Goal: Communication & Community: Answer question/provide support

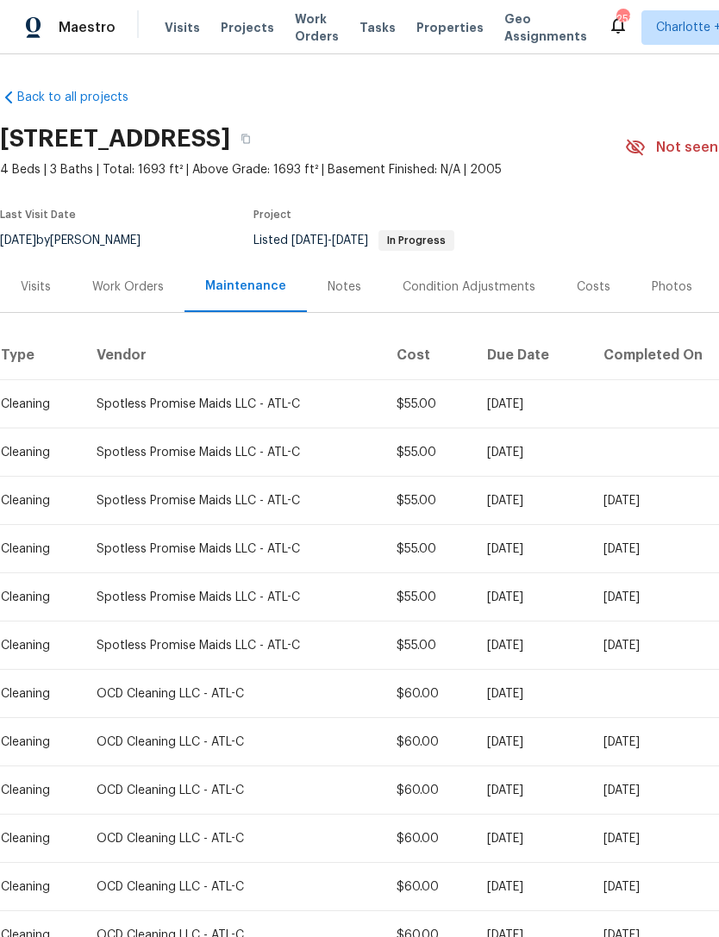
click at [351, 287] on div "Notes" at bounding box center [345, 286] width 34 height 17
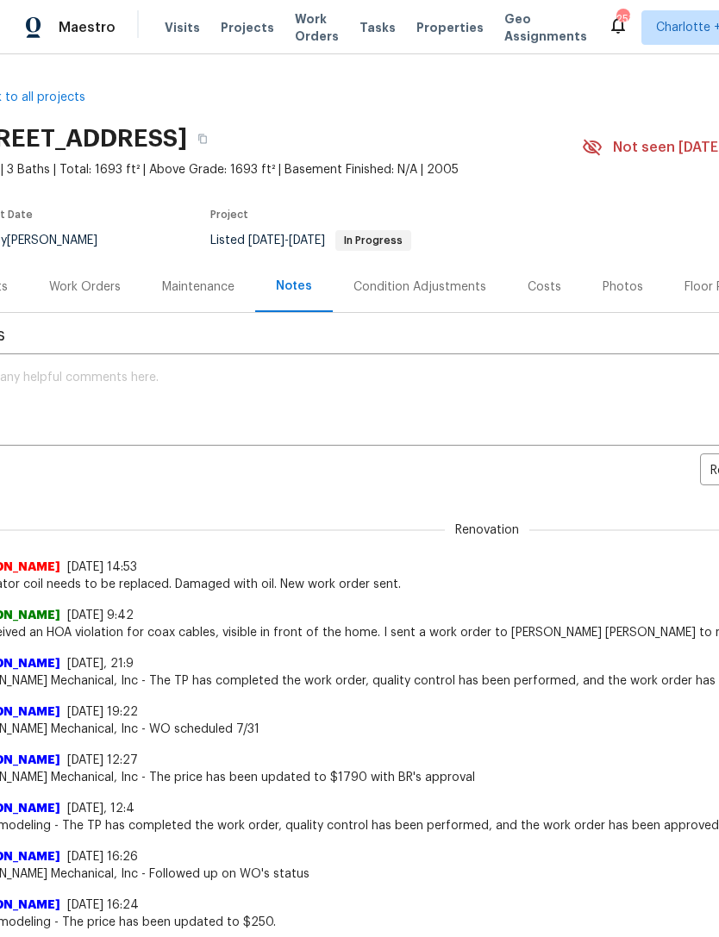
scroll to position [0, 41]
click at [91, 290] on div "Work Orders" at bounding box center [88, 286] width 72 height 17
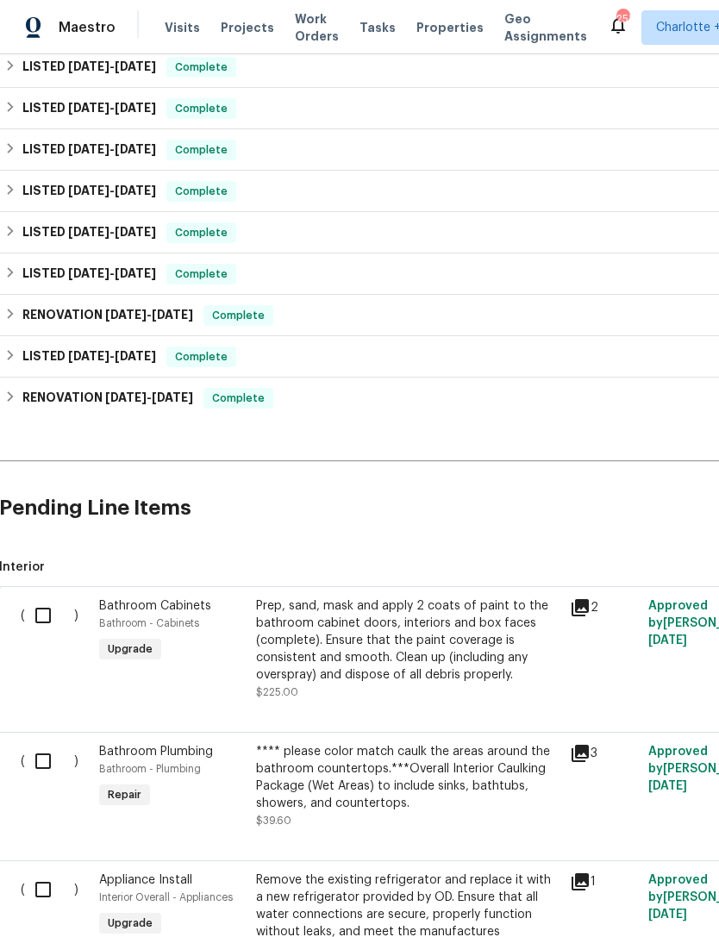
scroll to position [682, 1]
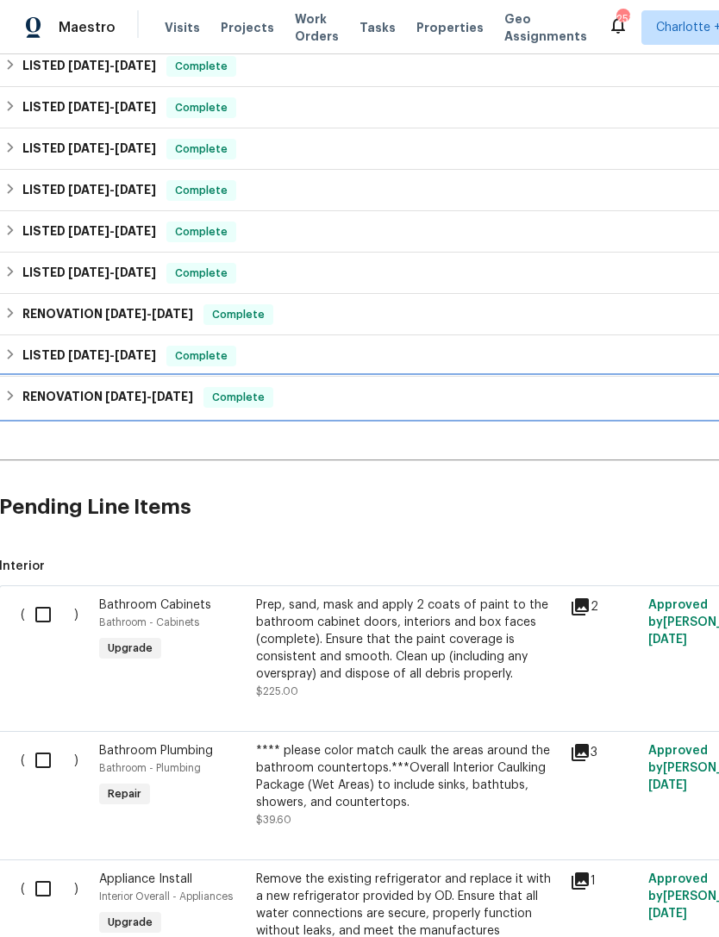
click at [62, 405] on h6 "RENOVATION [DATE] - [DATE]" at bounding box center [107, 397] width 171 height 21
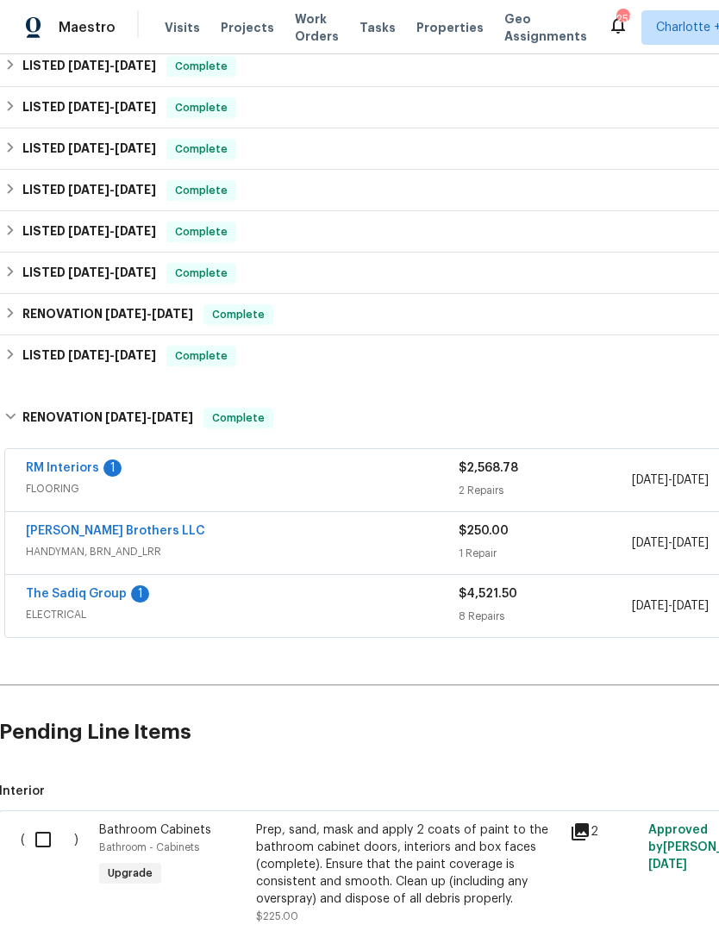
click at [45, 596] on link "The Sadiq Group" at bounding box center [76, 594] width 101 height 12
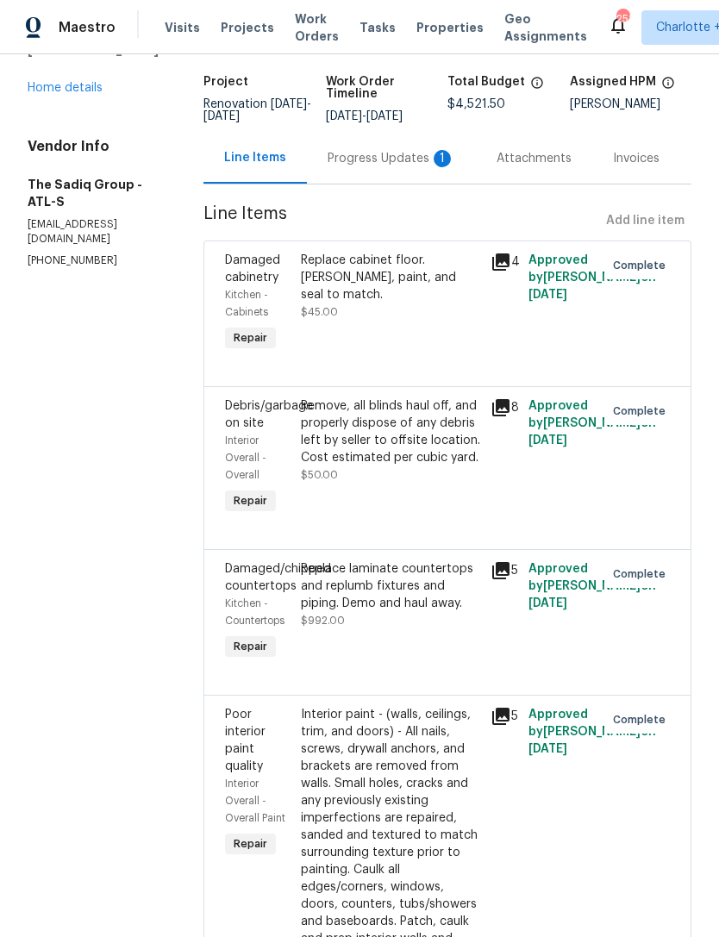
scroll to position [102, 0]
click at [59, 123] on div "All work orders [STREET_ADDRESS] Home details Vendor Info The Sadiq Group - ATL…" at bounding box center [95, 124] width 135 height 289
click at [63, 95] on link "Home details" at bounding box center [65, 89] width 75 height 12
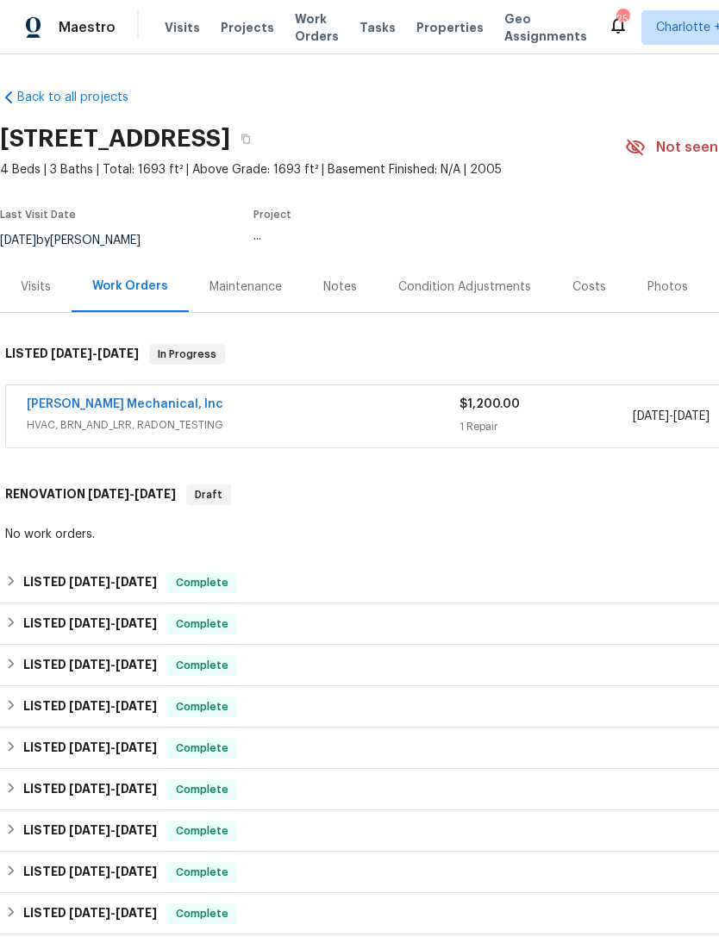
click at [335, 294] on div "Notes" at bounding box center [340, 286] width 34 height 17
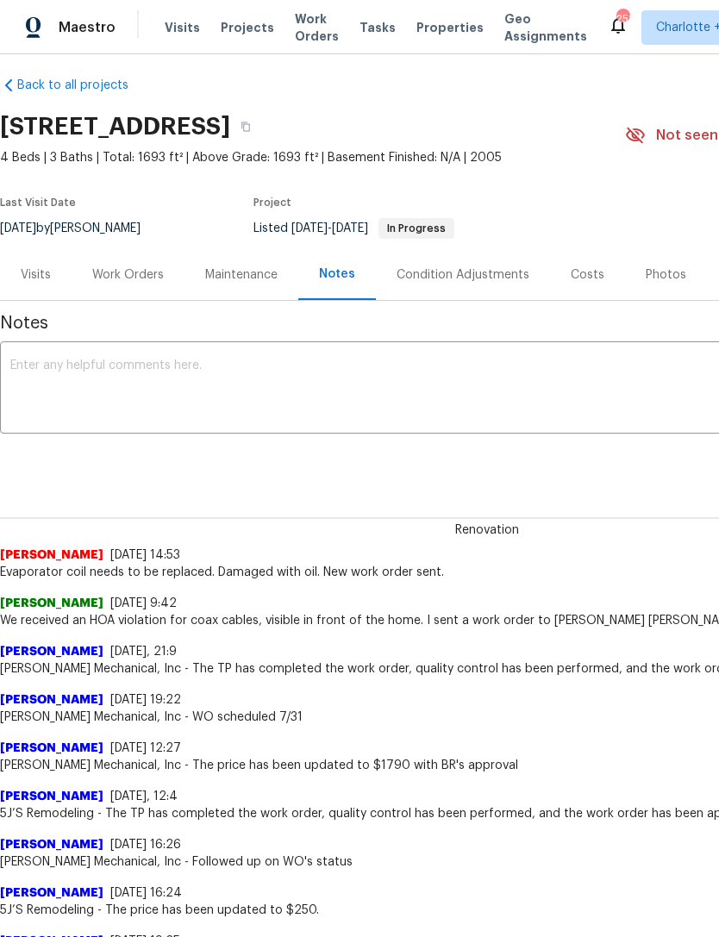
click at [246, 368] on textarea at bounding box center [487, 390] width 954 height 60
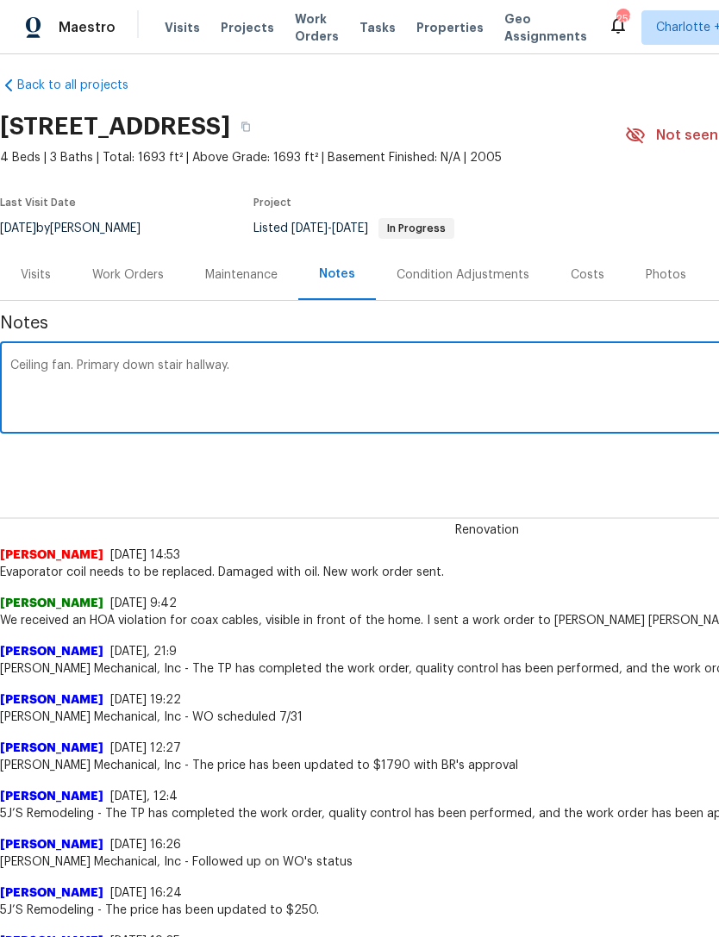
click at [82, 353] on div "Ceiling fan. Primary down stair hallway. x ​" at bounding box center [487, 390] width 974 height 88
click at [83, 363] on textarea "Ceiling fan. Primary down stair hallway." at bounding box center [487, 390] width 954 height 60
click at [291, 368] on textarea "Ceiling fan. Scrape. Primary down stair hallway." at bounding box center [487, 390] width 954 height 60
click at [171, 372] on textarea "Ceiling fan. Scrape. Primary down stair hallway." at bounding box center [487, 390] width 954 height 60
click at [160, 361] on textarea "Ceiling fan. Scrape. Primary down stair hallway." at bounding box center [487, 390] width 954 height 60
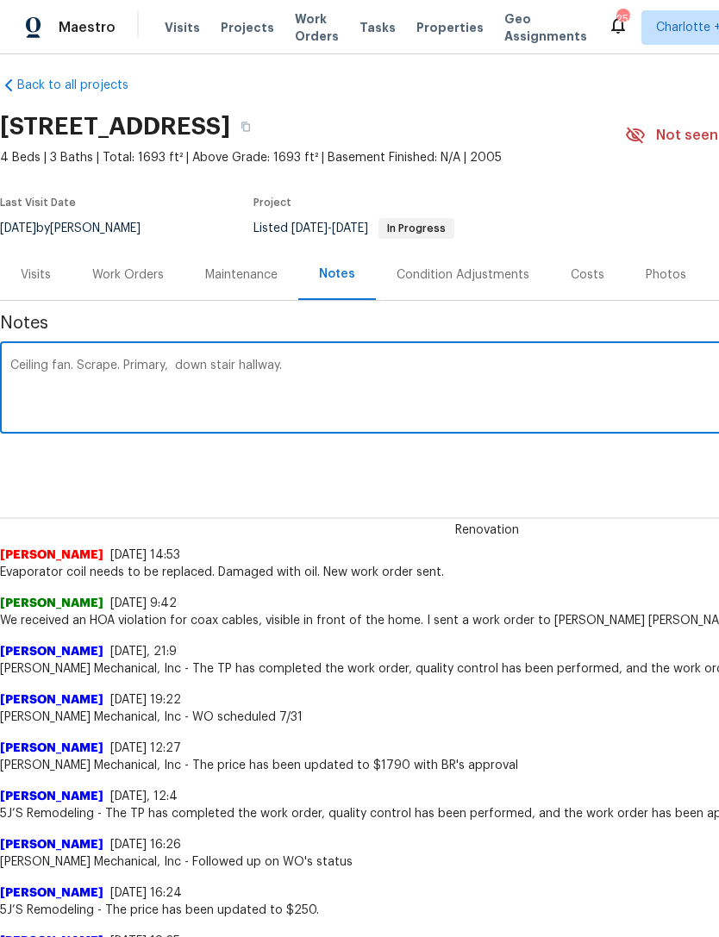
click at [236, 366] on textarea "Ceiling fan. Scrape. Primary, down stair hallway." at bounding box center [487, 390] width 954 height 60
click at [177, 361] on textarea "Ceiling fan. Scrape. Primary, down stair , hallway." at bounding box center [487, 390] width 954 height 60
click at [331, 372] on textarea "Ceiling fan. Scrape. Primary, all down stair , hallway." at bounding box center [487, 390] width 954 height 60
click at [72, 368] on textarea "Ceiling fan. Scrape. Primary, all down stair , hallway. Leave flat." at bounding box center [487, 390] width 954 height 60
click at [410, 366] on textarea "Ceiling fan. Scrape. Primary, all down stair , hallway. Leave flat." at bounding box center [487, 390] width 954 height 60
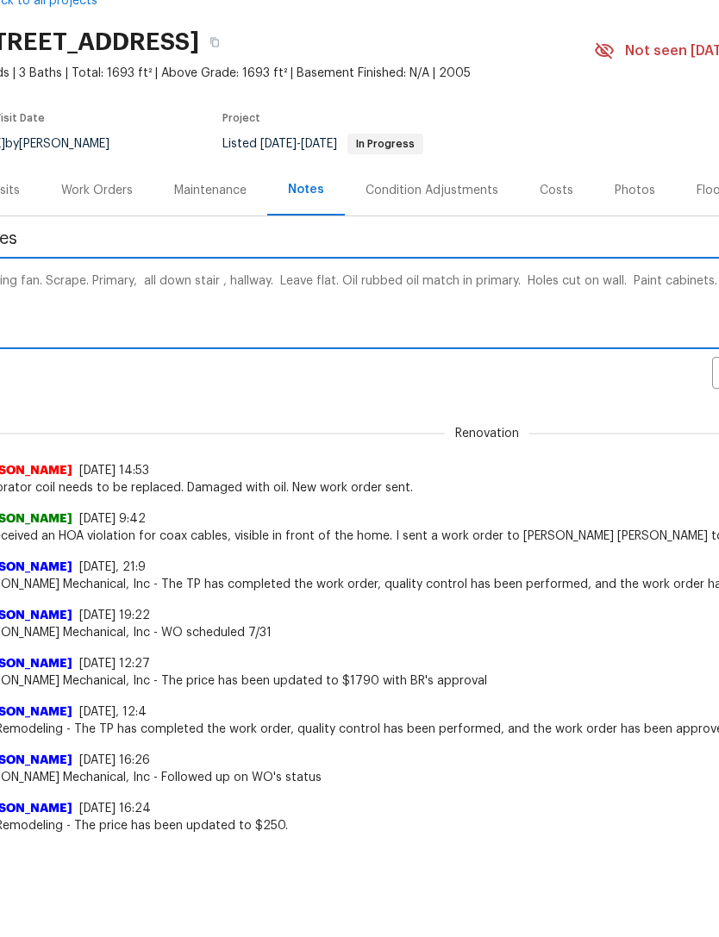
scroll to position [79, 0]
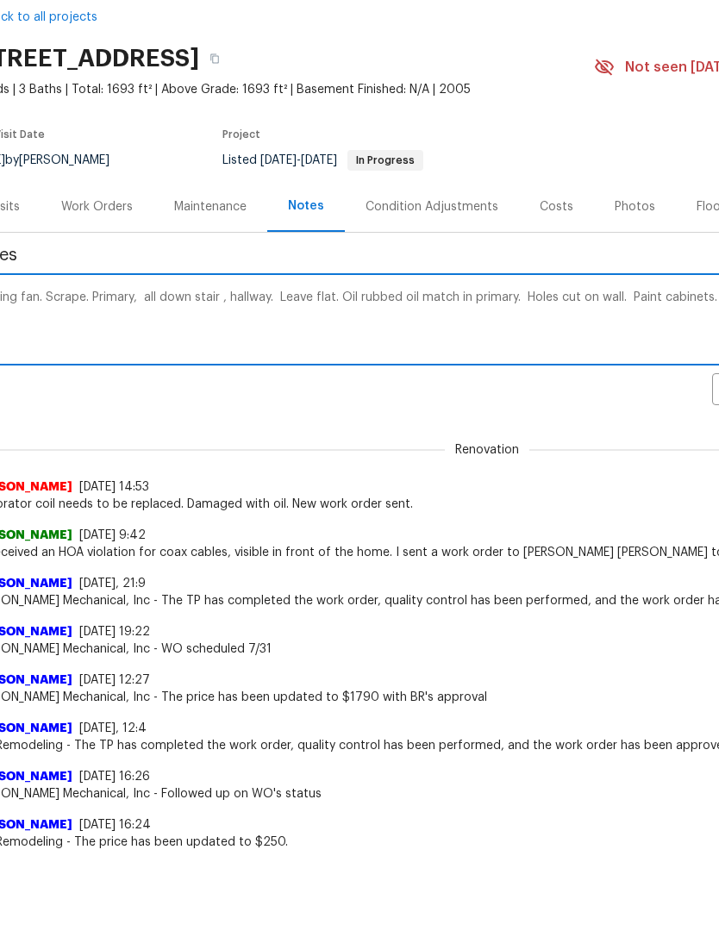
click at [284, 325] on textarea "Ceiling fan. Scrape. Primary, all down stair , hallway. Leave flat. Oil rubbed …" at bounding box center [456, 321] width 954 height 60
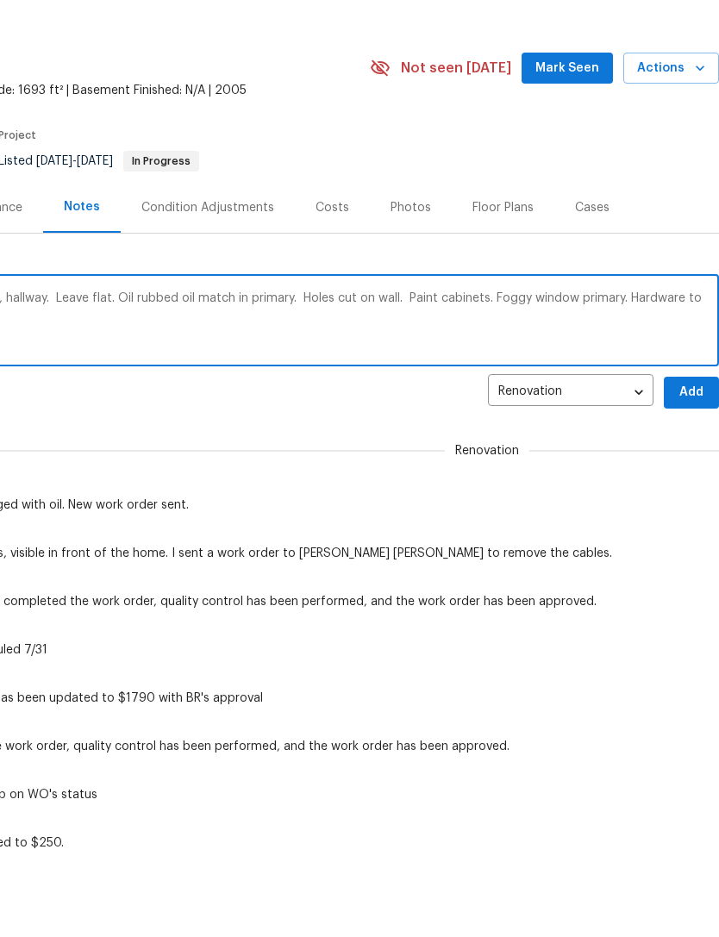
scroll to position [0, 0]
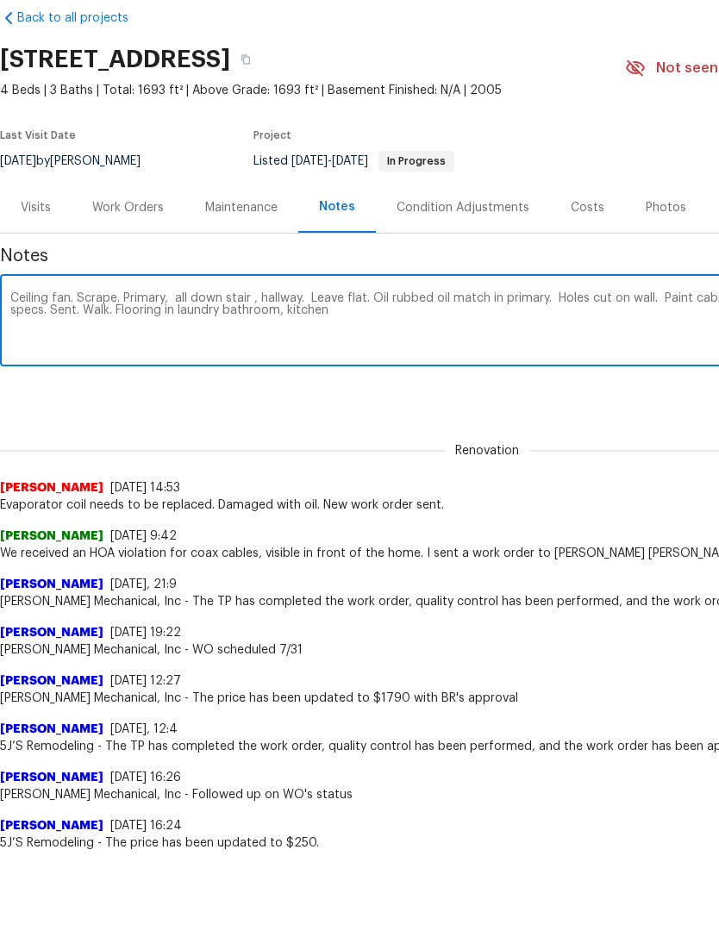
type textarea "Ceiling fan. Scrape. Primary, all down stair , hallway. Leave flat. Oil rubbed …"
click at [264, 293] on textarea "Ceiling fan. Scrape. Primary, all down stair , hallway. Leave flat. Oil rubbed …" at bounding box center [487, 322] width 954 height 60
click at [230, 295] on textarea "Ceiling fan. Scrape. Primary, all down stair , hallway. Leave flat. Oil rubbed …" at bounding box center [487, 322] width 954 height 60
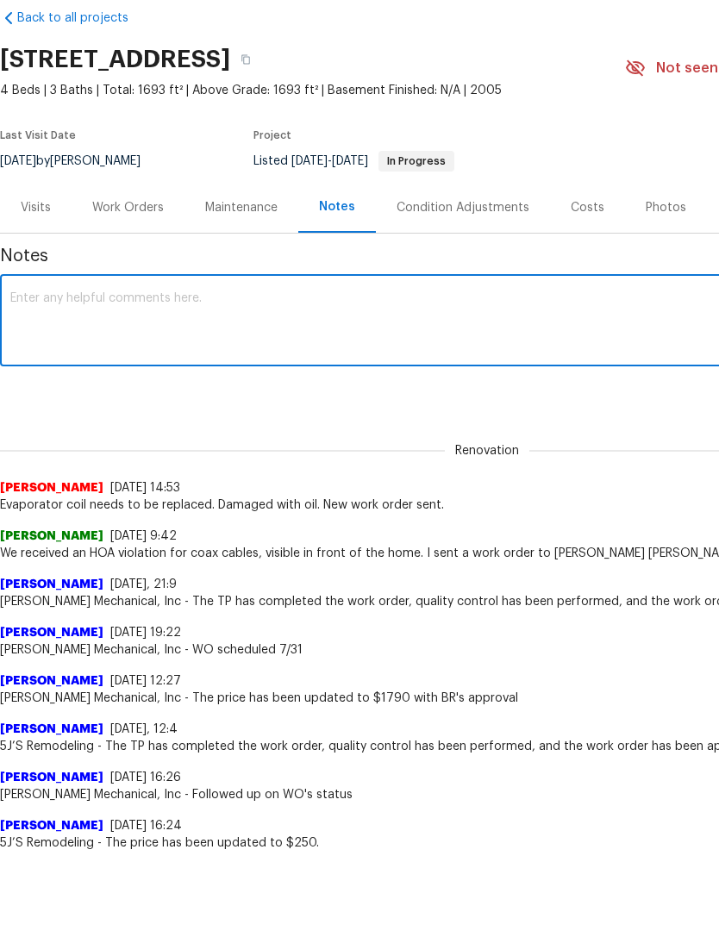
click at [536, 398] on div "Renovation 1731016b-bec8-4550-97f9-11abac0e5c6a ​ Add" at bounding box center [487, 393] width 974 height 32
